Goal: Information Seeking & Learning: Learn about a topic

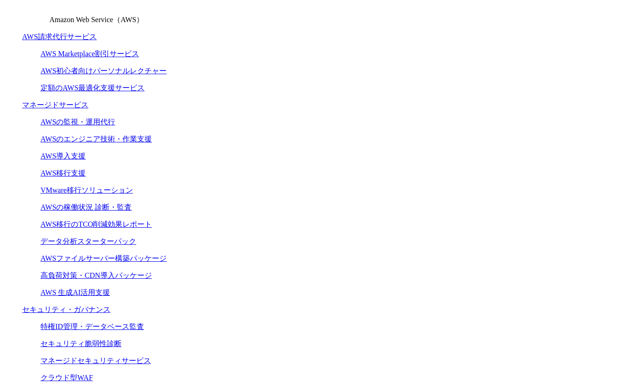
scroll to position [292, 0]
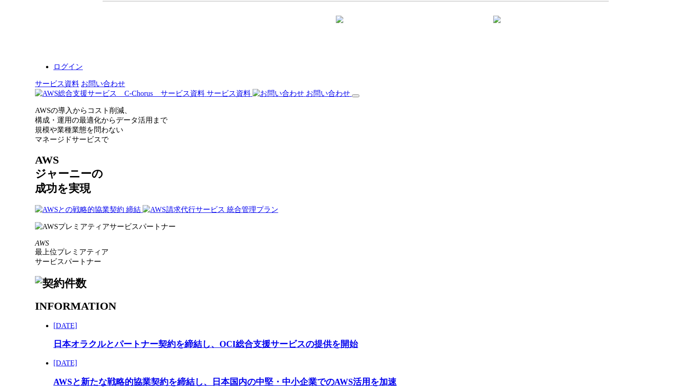
scroll to position [1426, 0]
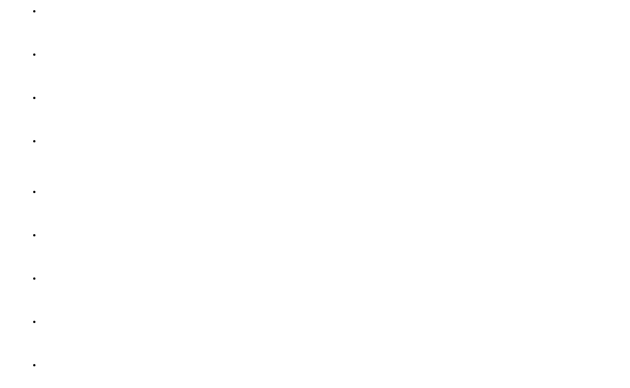
scroll to position [2506, 0]
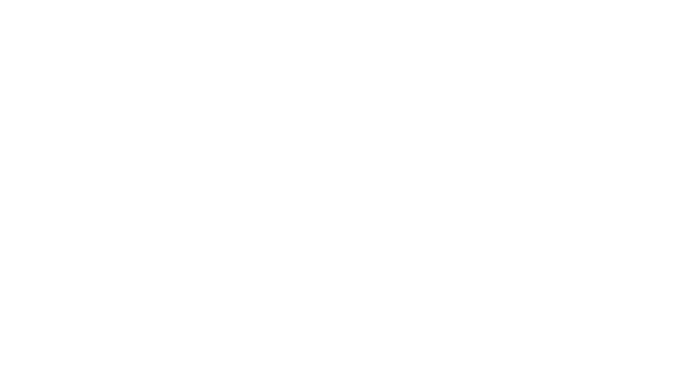
scroll to position [5488, 0]
